Goal: Browse casually: Explore the website without a specific task or goal

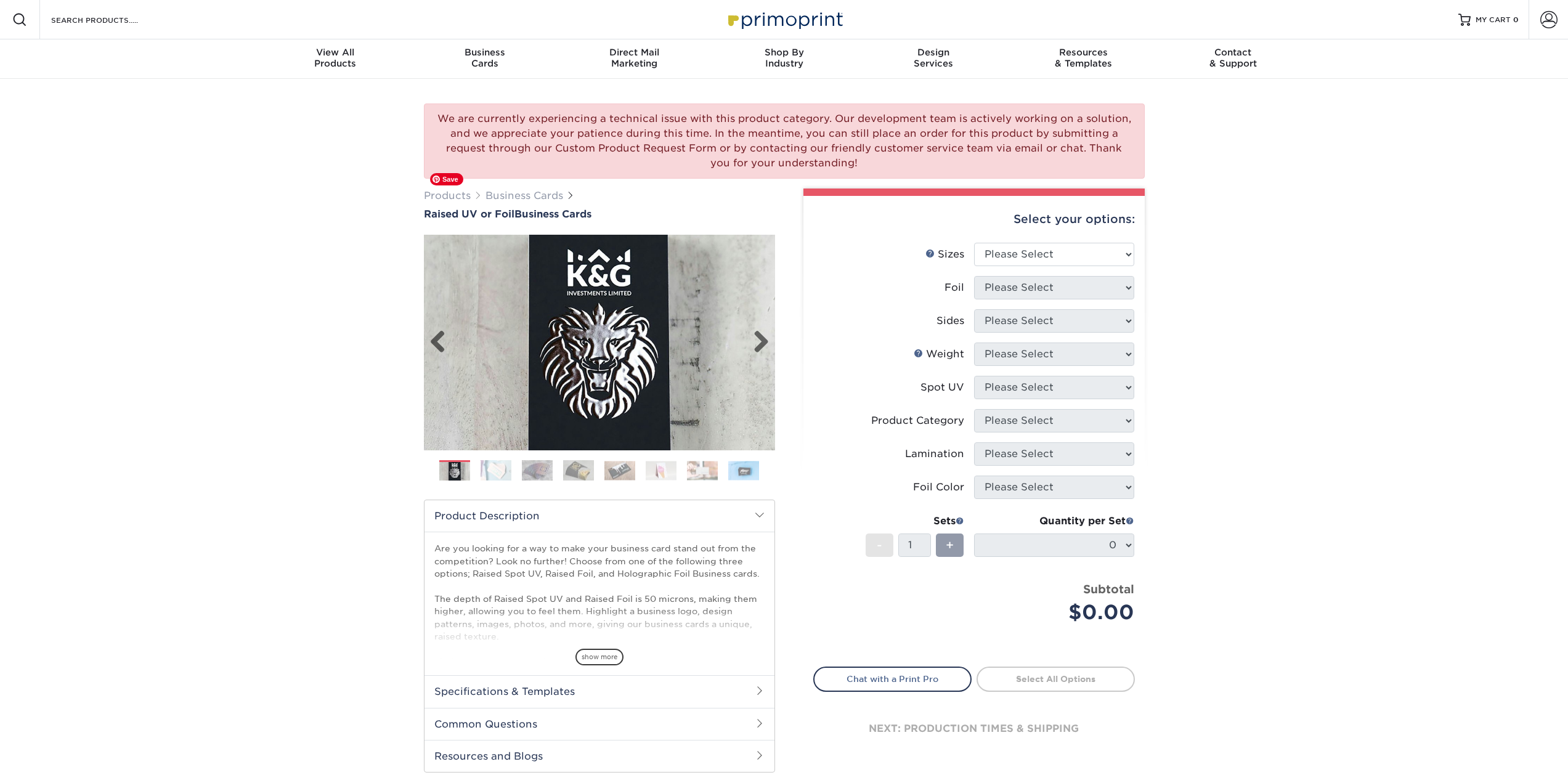
click at [623, 305] on img at bounding box center [599, 343] width 352 height 352
click at [771, 341] on div "Next" at bounding box center [599, 343] width 352 height 216
click at [770, 341] on img at bounding box center [599, 343] width 352 height 352
click at [760, 341] on link "Next" at bounding box center [756, 343] width 25 height 25
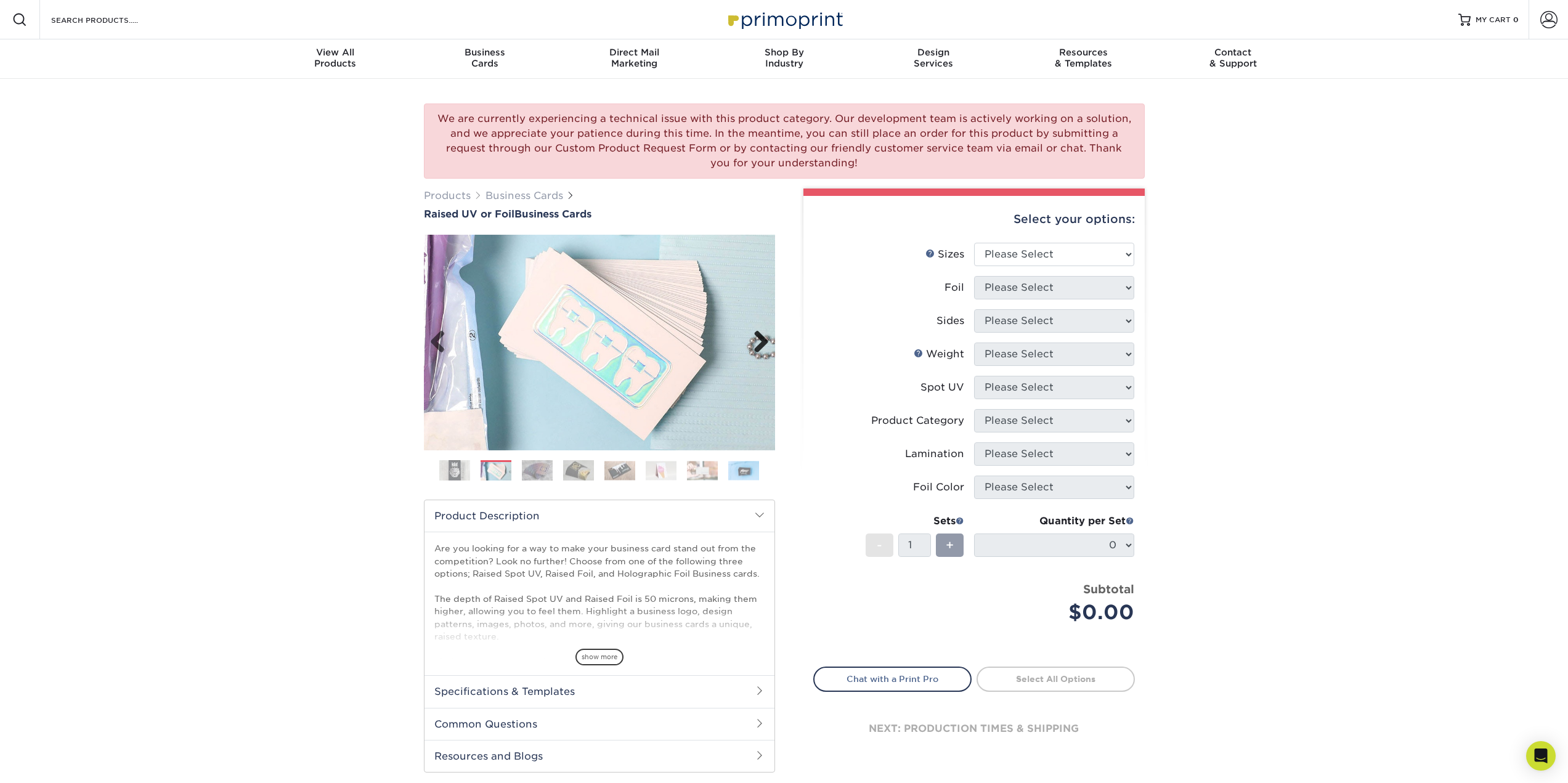
click at [760, 341] on link "Next" at bounding box center [756, 343] width 25 height 25
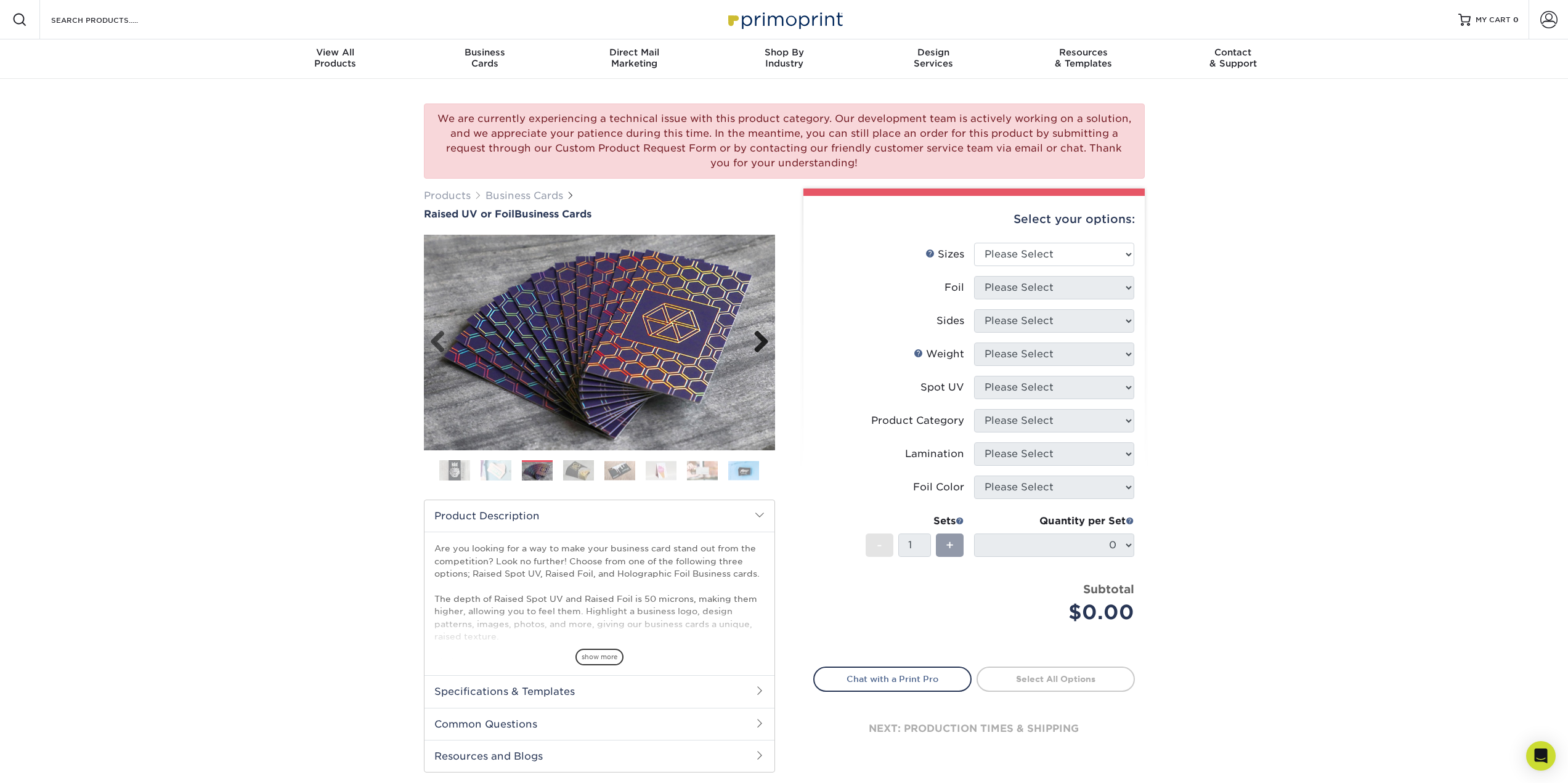
click at [760, 341] on link "Next" at bounding box center [756, 343] width 25 height 25
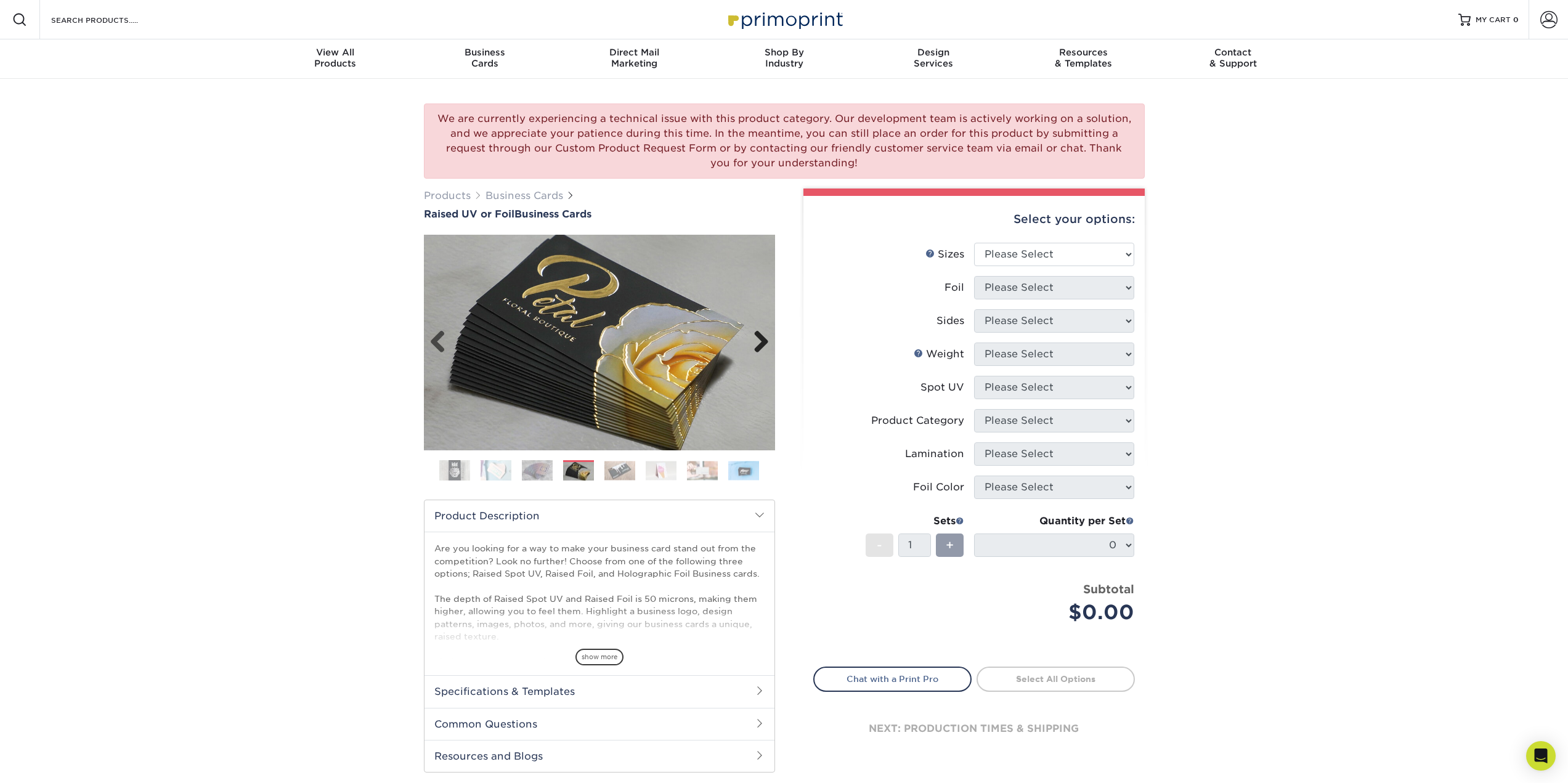
click at [760, 341] on link "Next" at bounding box center [756, 343] width 25 height 25
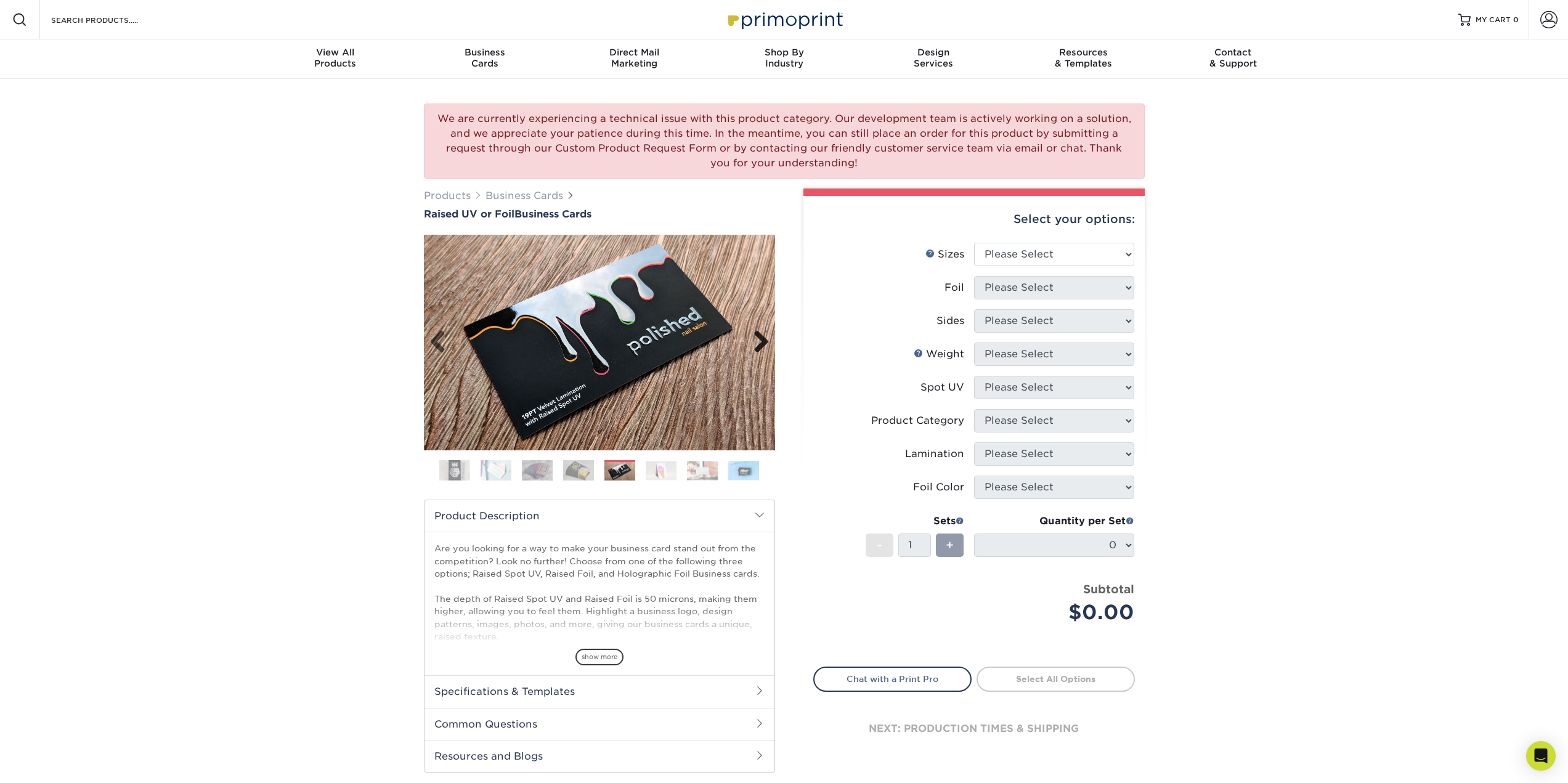
click at [760, 341] on link "Next" at bounding box center [756, 343] width 25 height 25
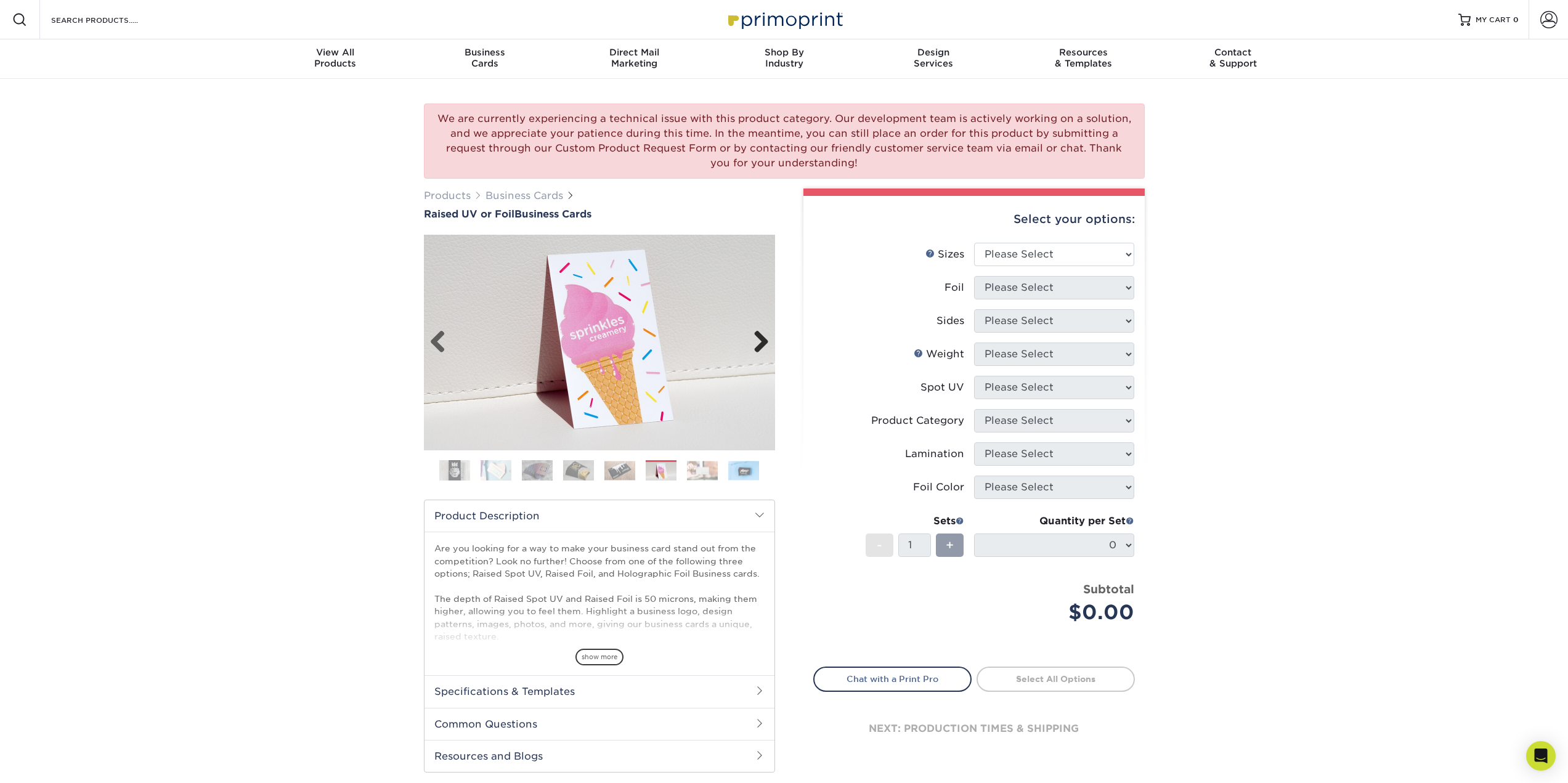
click at [760, 341] on link "Next" at bounding box center [756, 343] width 25 height 25
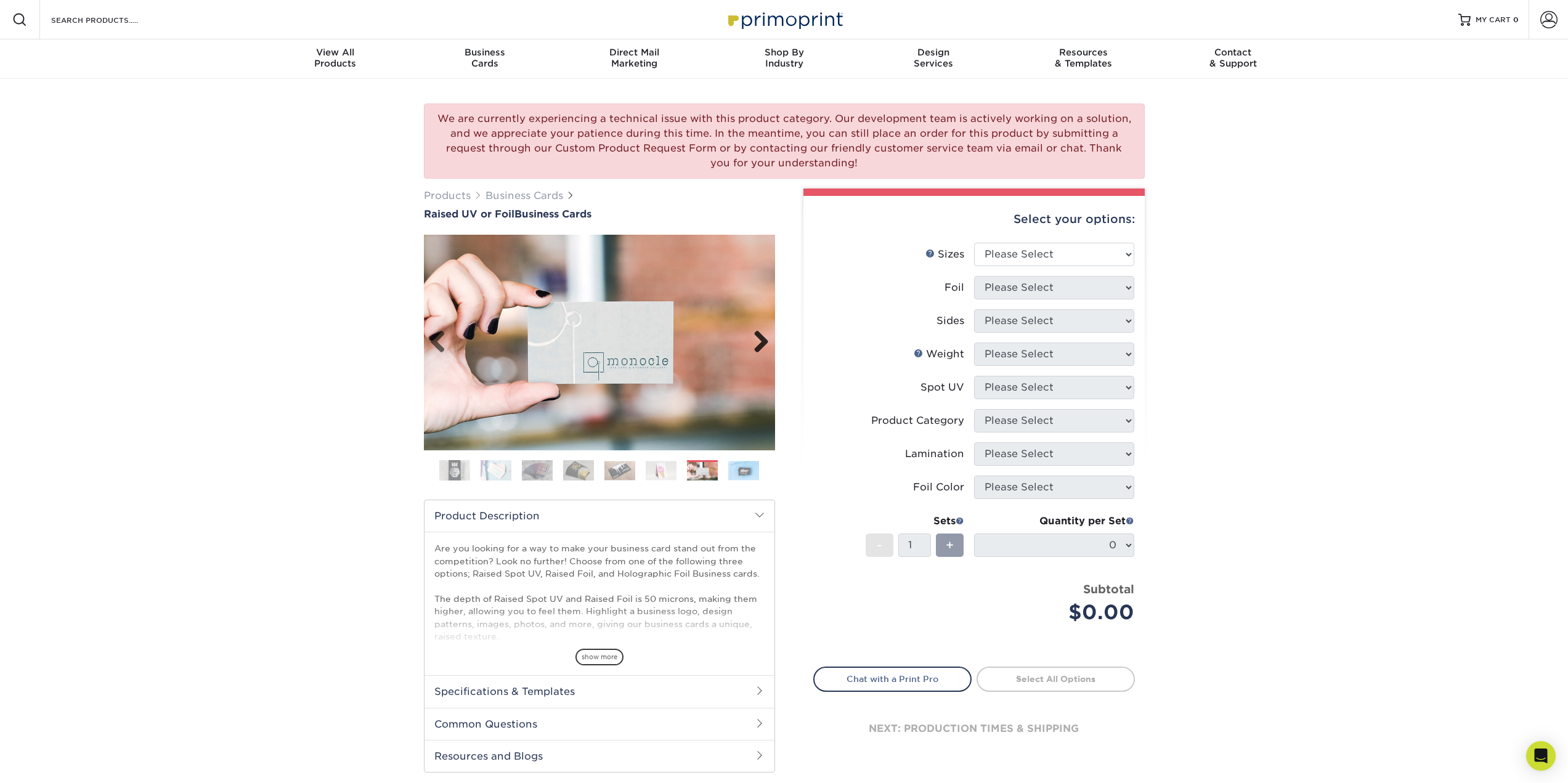
click at [760, 341] on link "Next" at bounding box center [756, 343] width 25 height 25
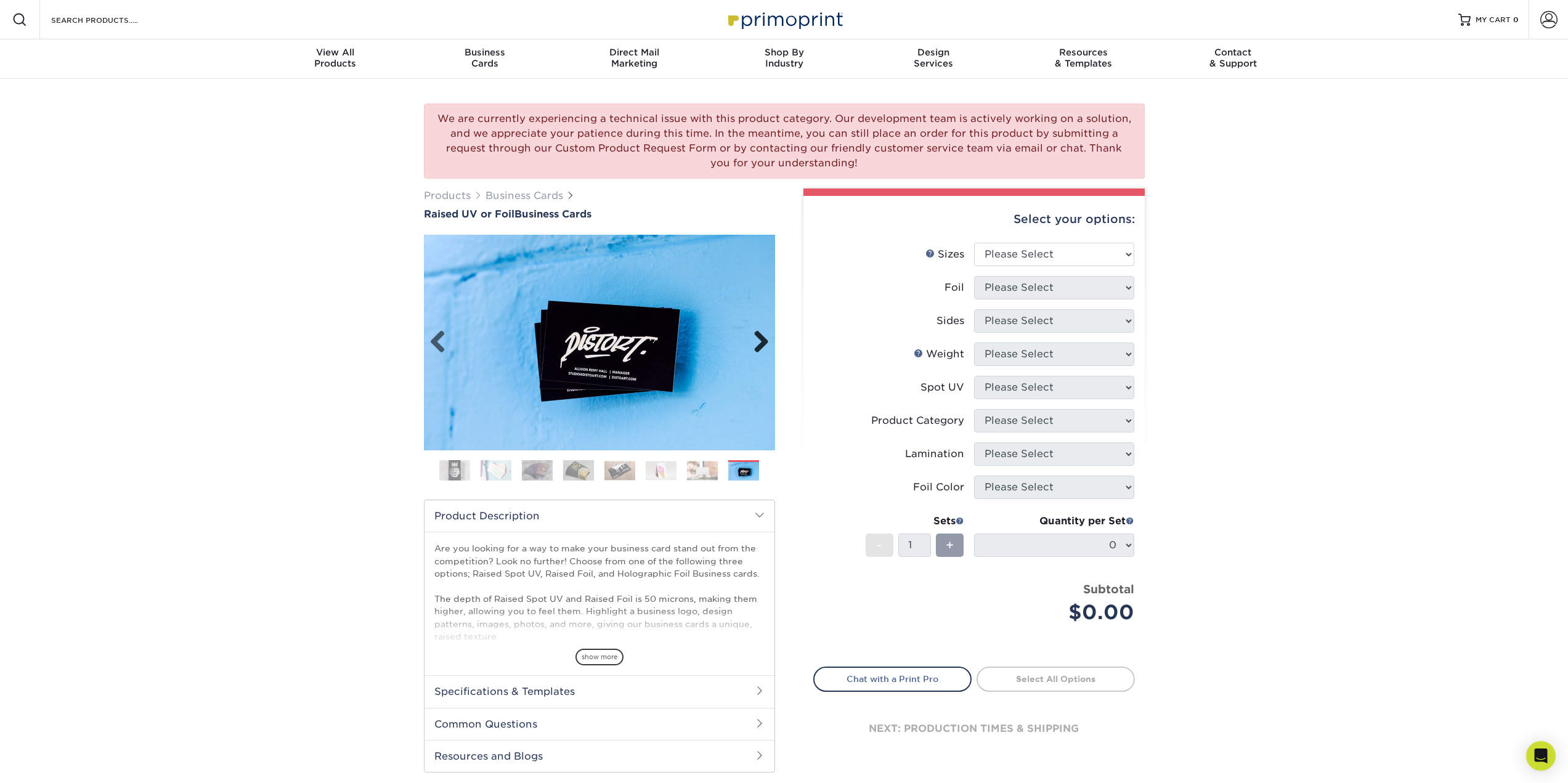
click at [760, 341] on link "Next" at bounding box center [756, 343] width 25 height 25
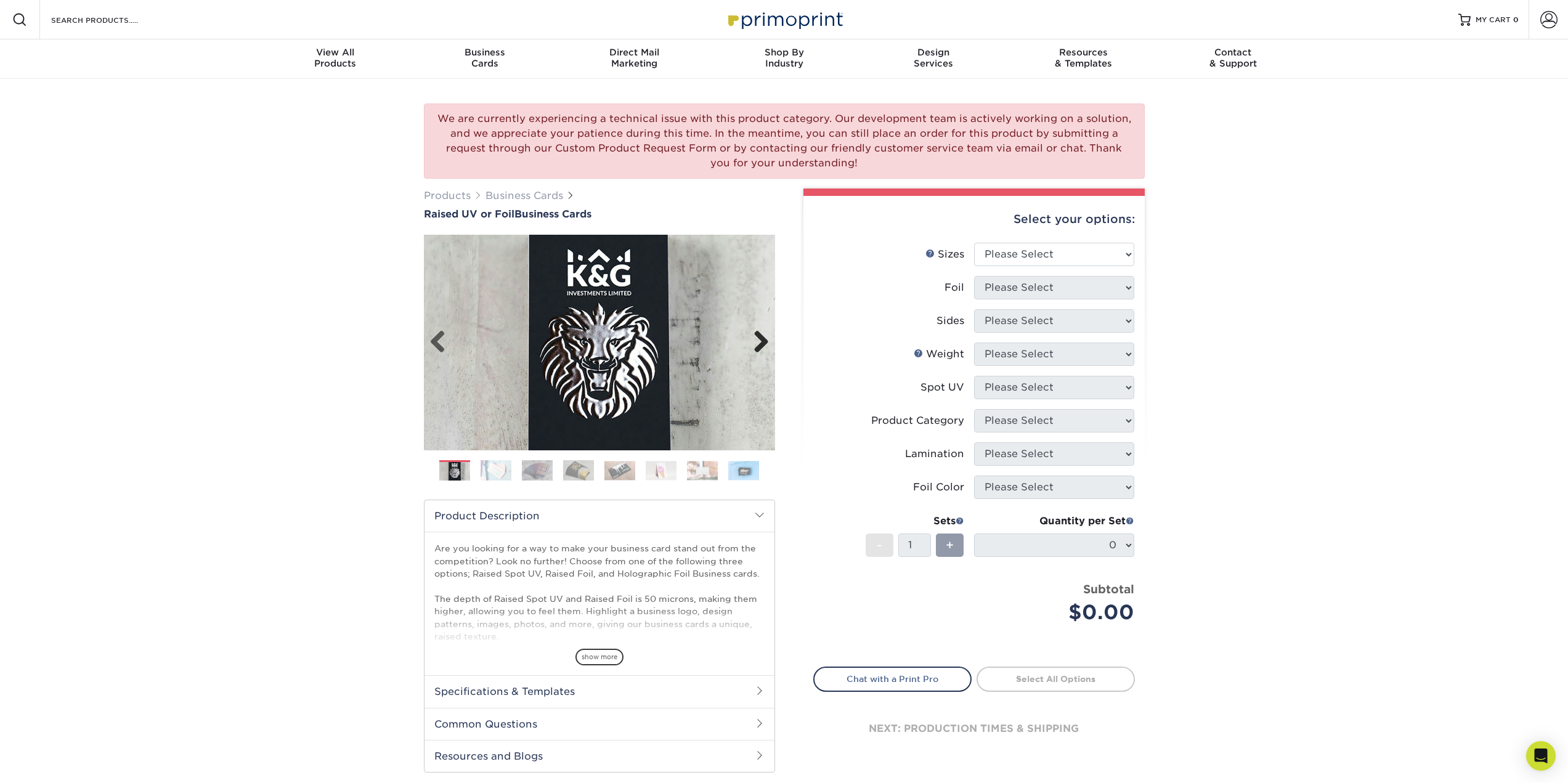
click at [760, 341] on link "Next" at bounding box center [756, 343] width 25 height 25
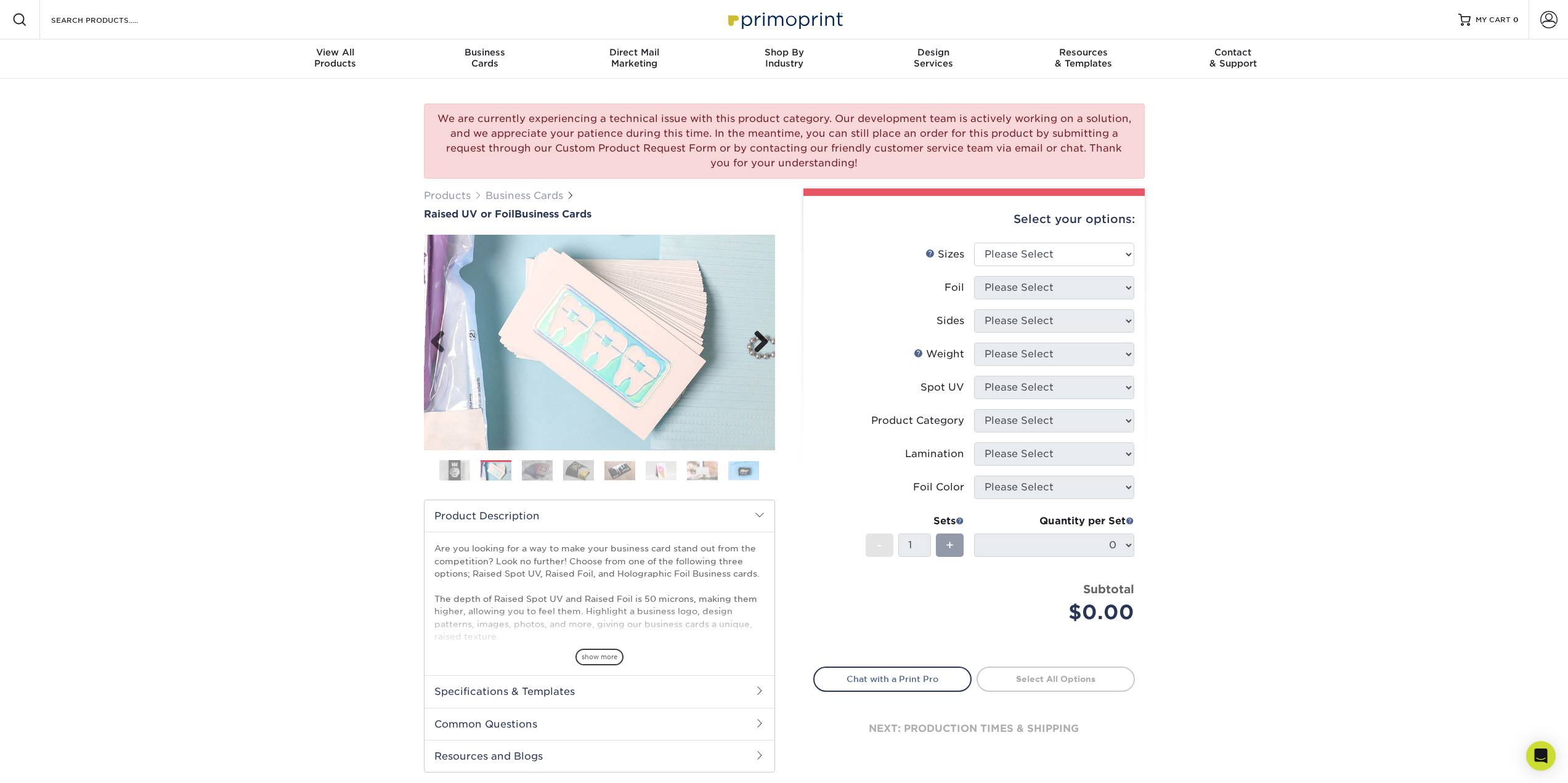
click at [760, 341] on link "Next" at bounding box center [756, 343] width 25 height 25
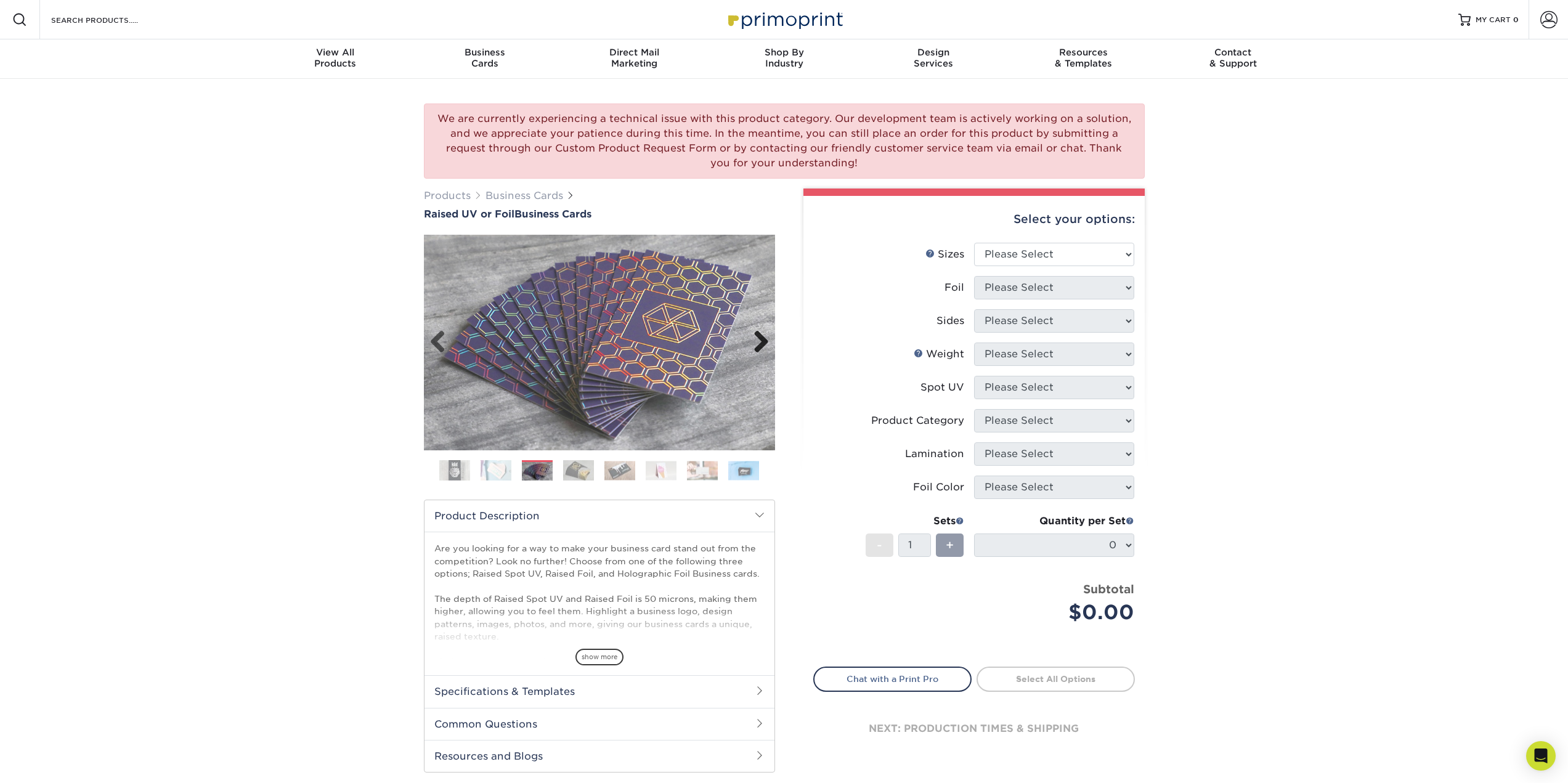
click at [760, 341] on link "Next" at bounding box center [756, 343] width 25 height 25
